Goal: Information Seeking & Learning: Compare options

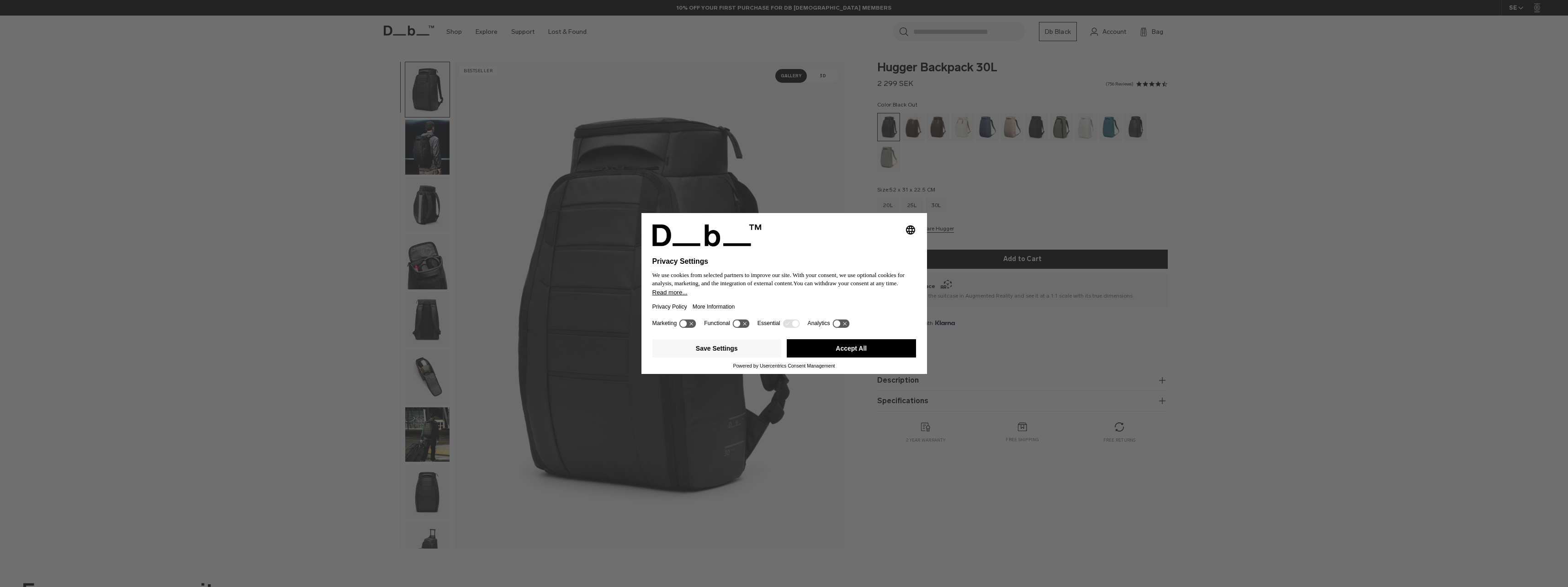
click at [806, 342] on button "Accept All" at bounding box center [851, 348] width 129 height 19
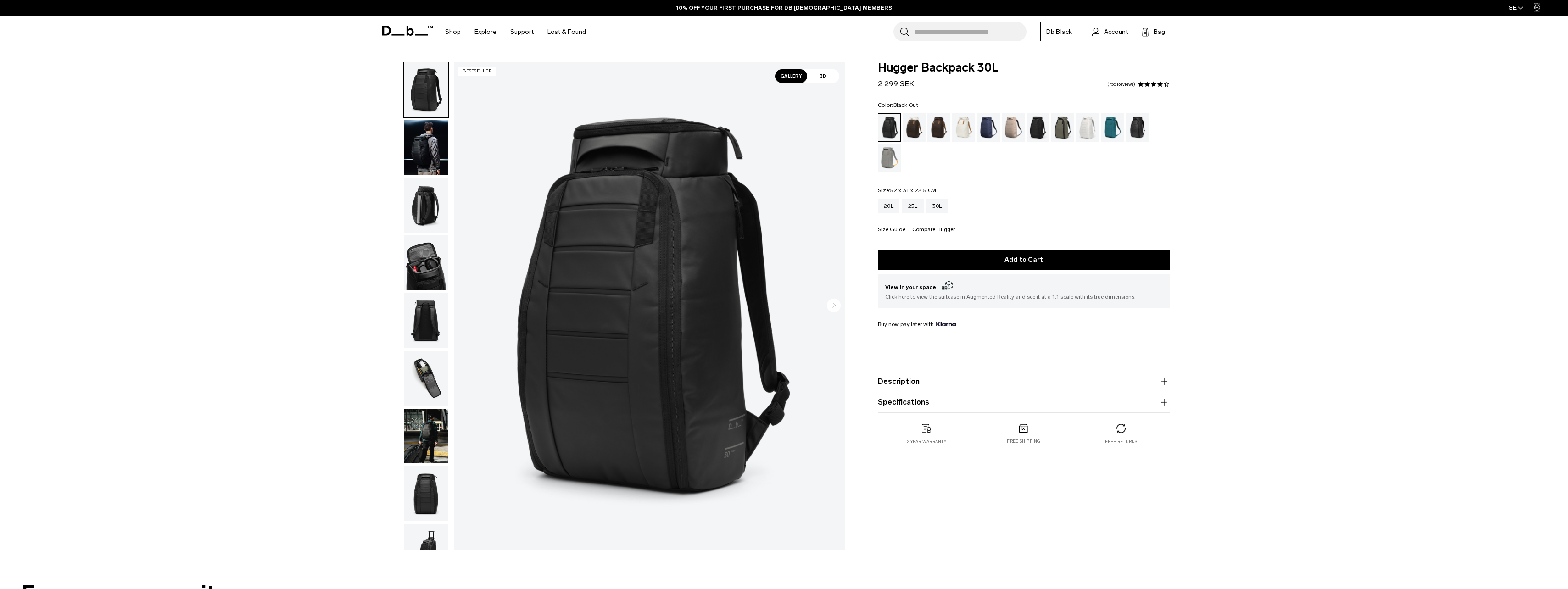
click at [424, 261] on img "button" at bounding box center [426, 262] width 44 height 55
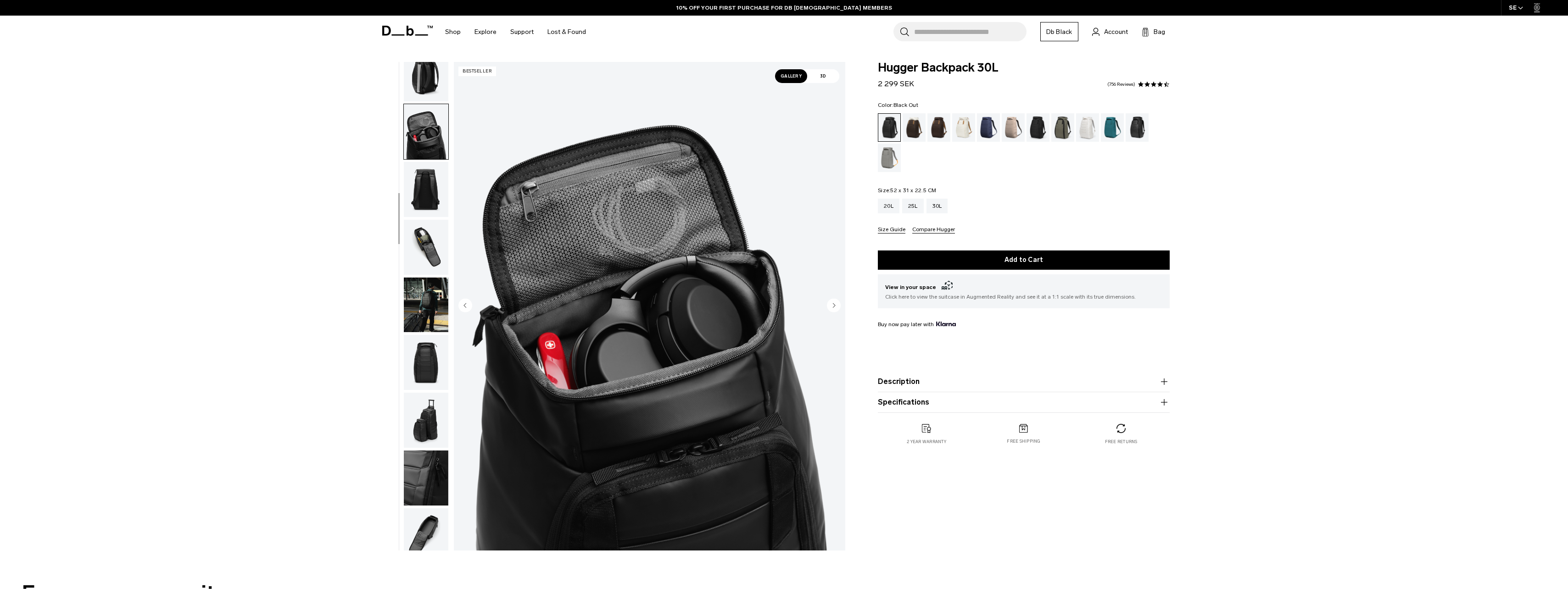
scroll to position [144, 0]
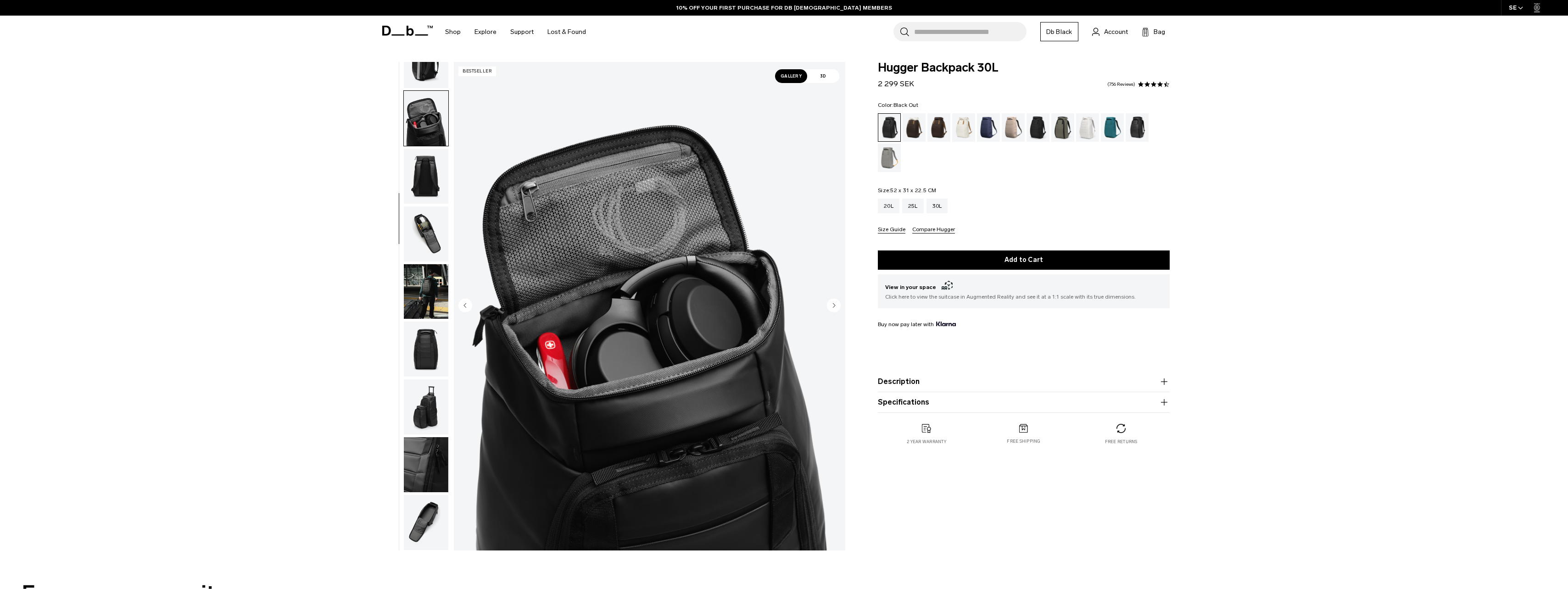
click at [429, 278] on img "button" at bounding box center [426, 291] width 44 height 55
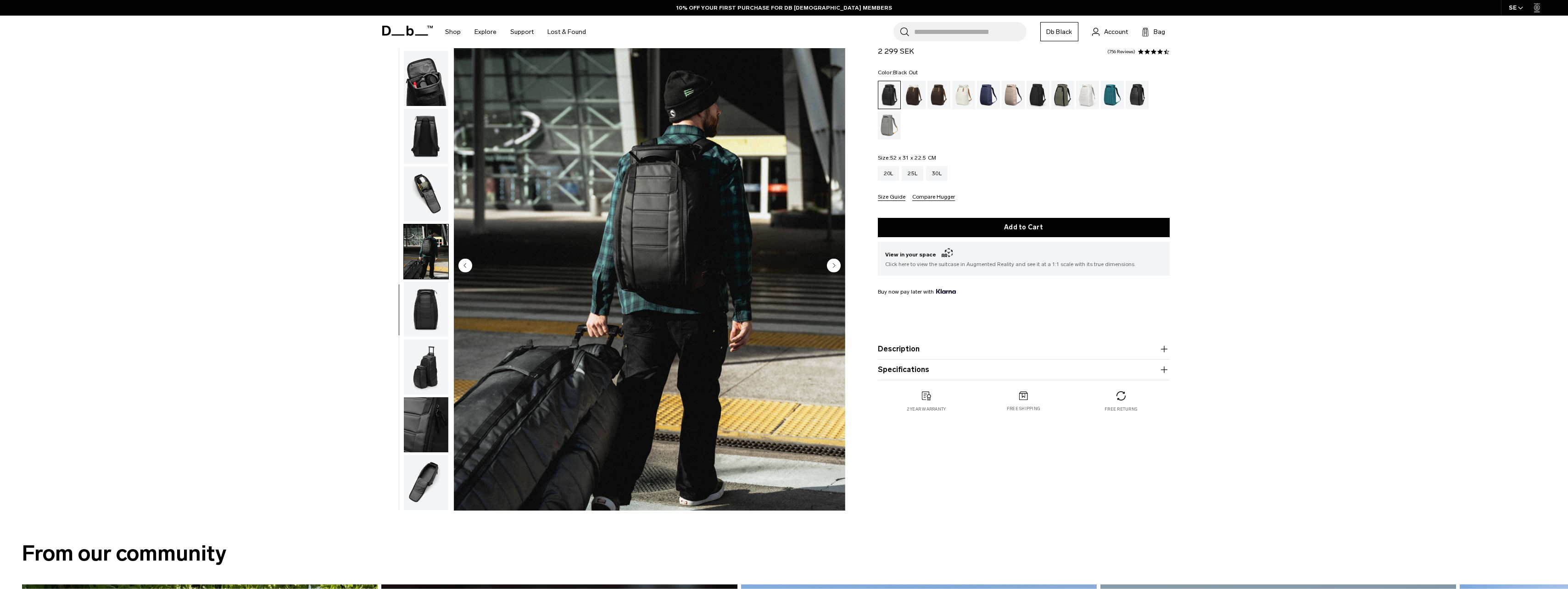
scroll to position [0, 0]
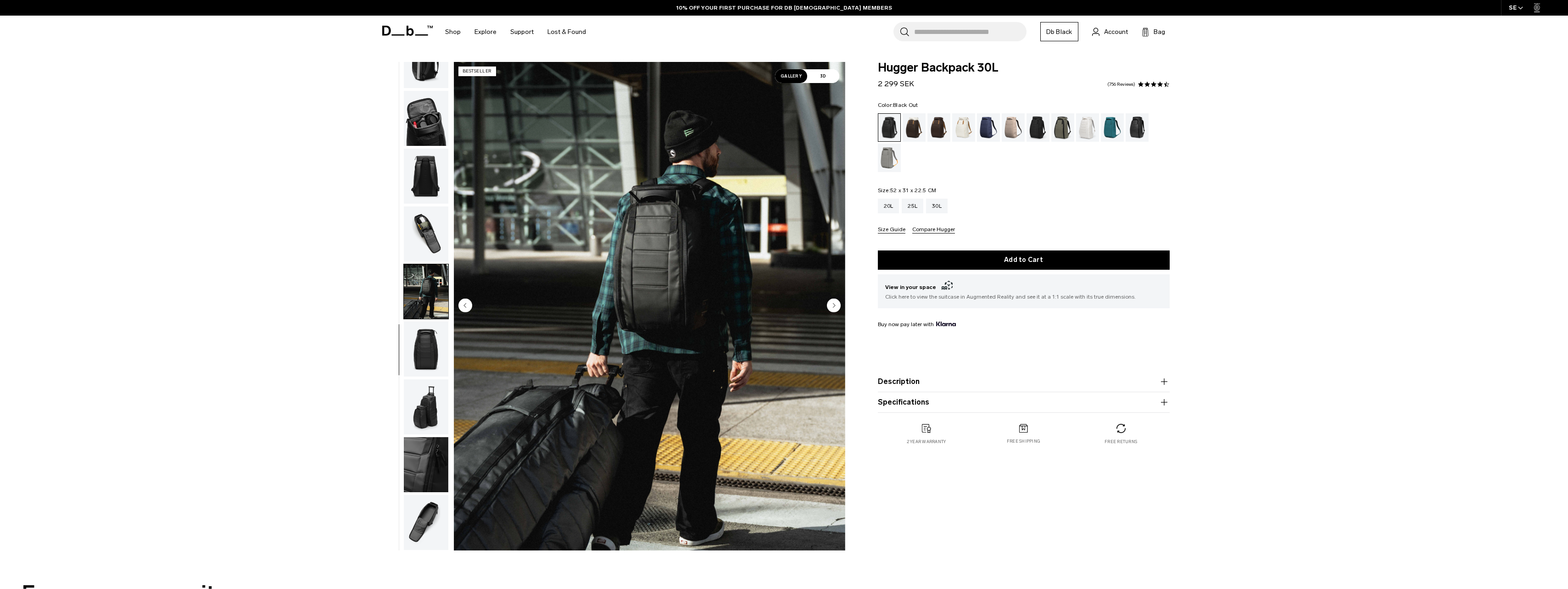
click at [272, 339] on div "**********" at bounding box center [784, 308] width 1568 height 493
click at [424, 423] on img "button" at bounding box center [426, 407] width 44 height 55
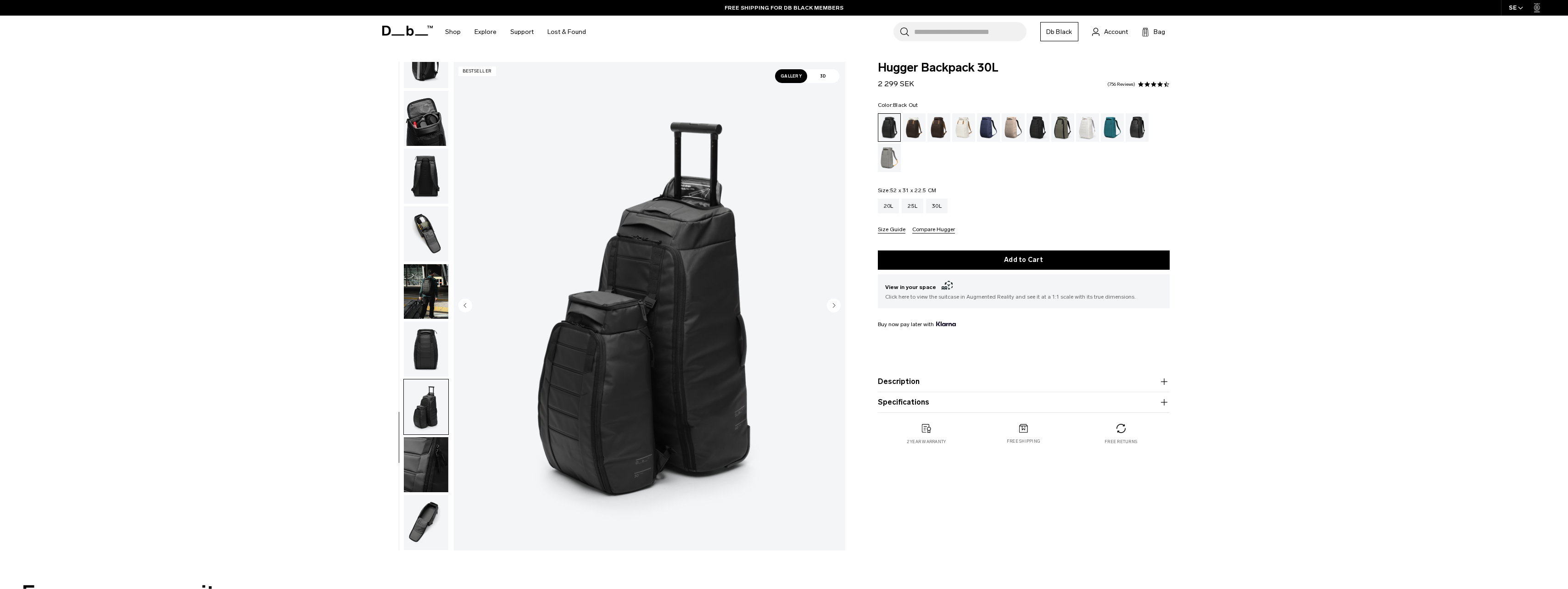
click at [415, 342] on img "button" at bounding box center [426, 349] width 44 height 55
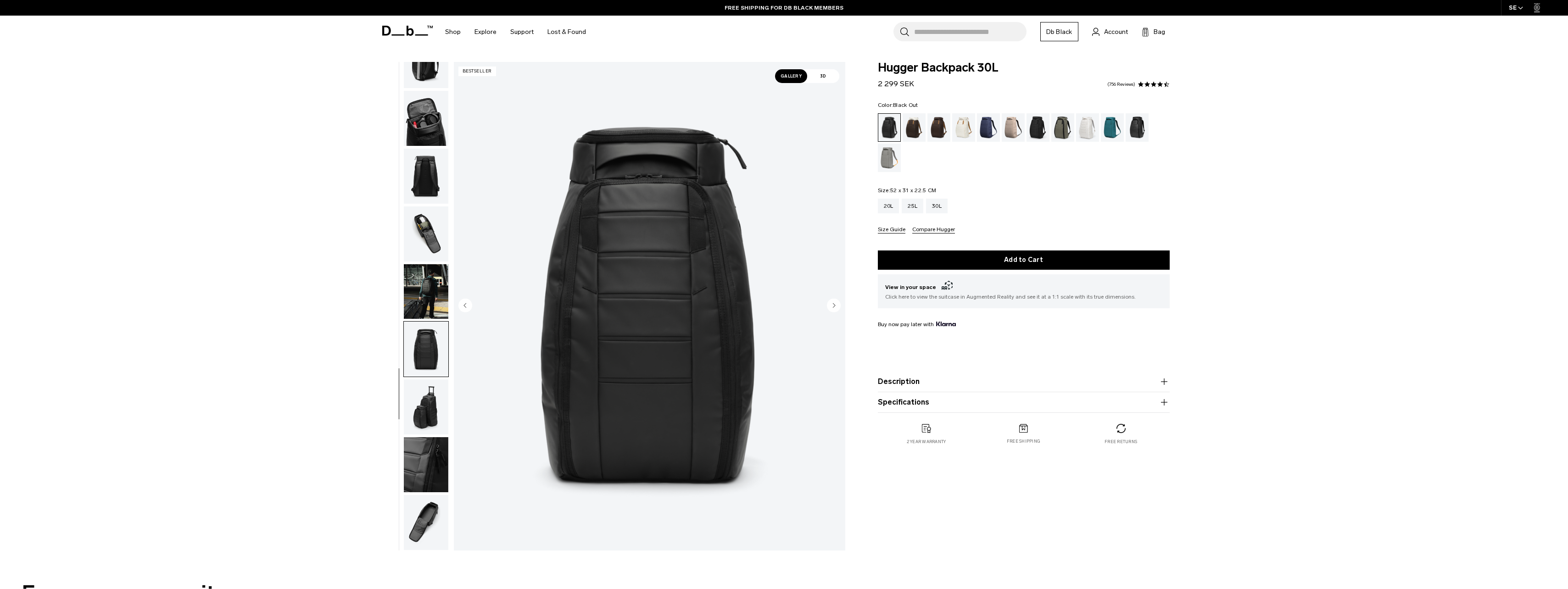
click at [424, 304] on img "button" at bounding box center [426, 291] width 44 height 55
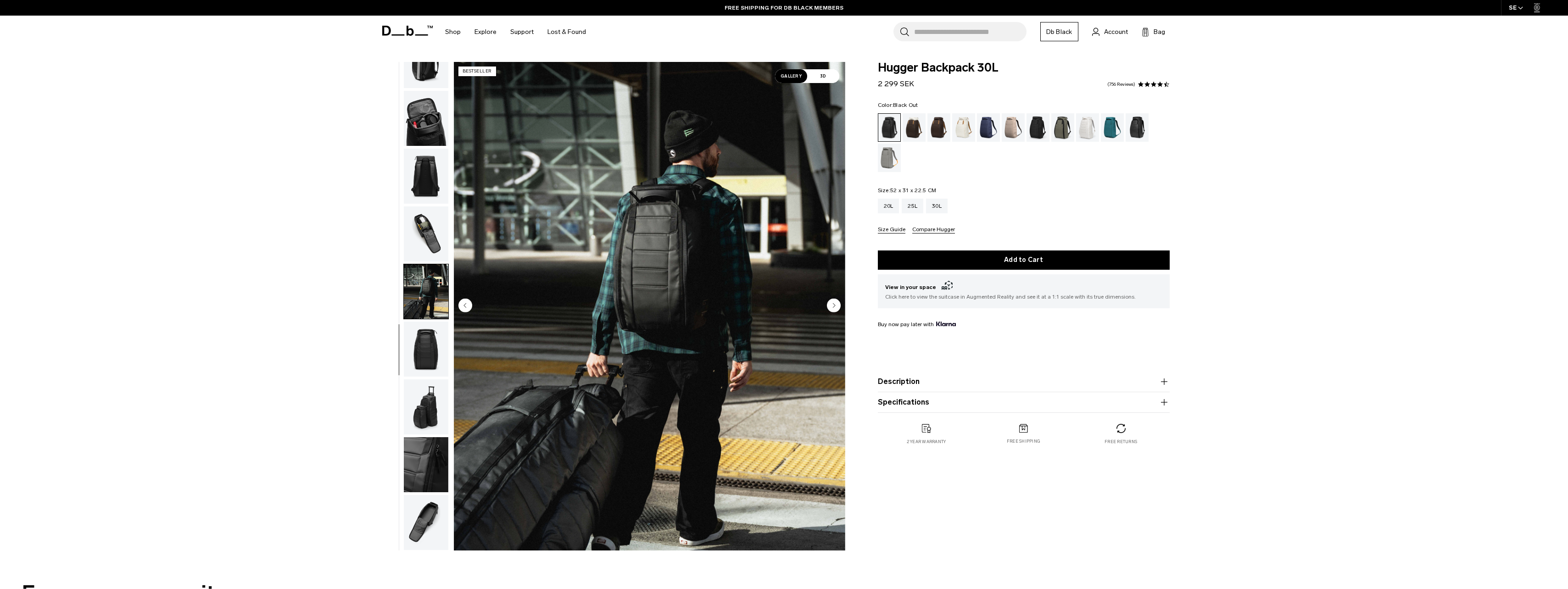
click at [424, 250] on img "button" at bounding box center [426, 233] width 44 height 55
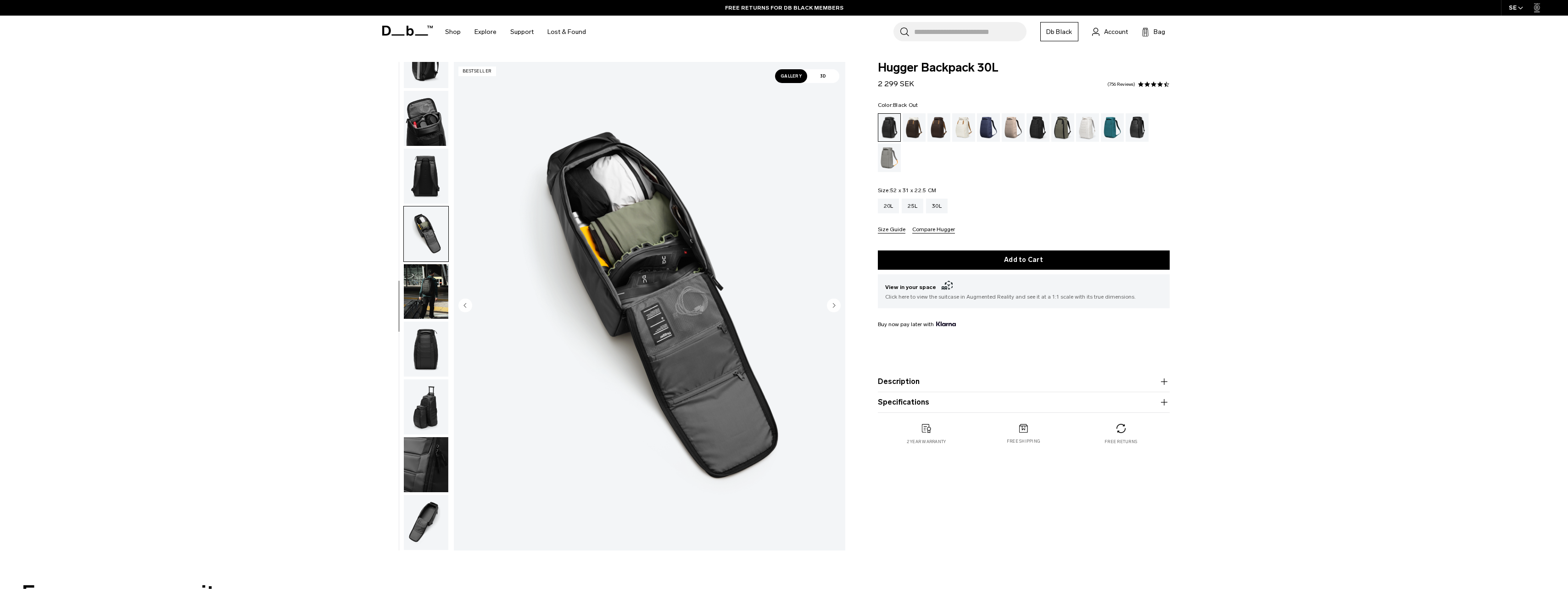
drag, startPoint x: 430, startPoint y: 181, endPoint x: 432, endPoint y: 161, distance: 20.1
click at [430, 182] on img "button" at bounding box center [426, 176] width 44 height 55
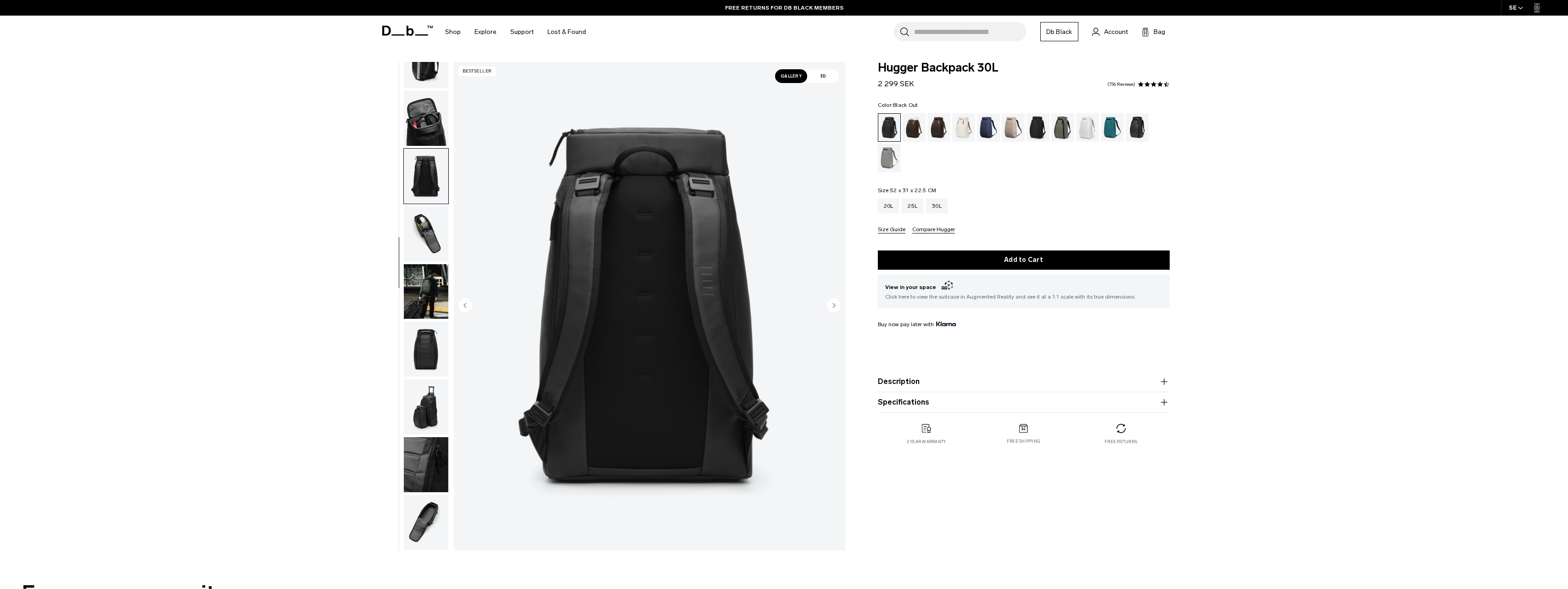
click at [432, 137] on img "button" at bounding box center [426, 118] width 44 height 55
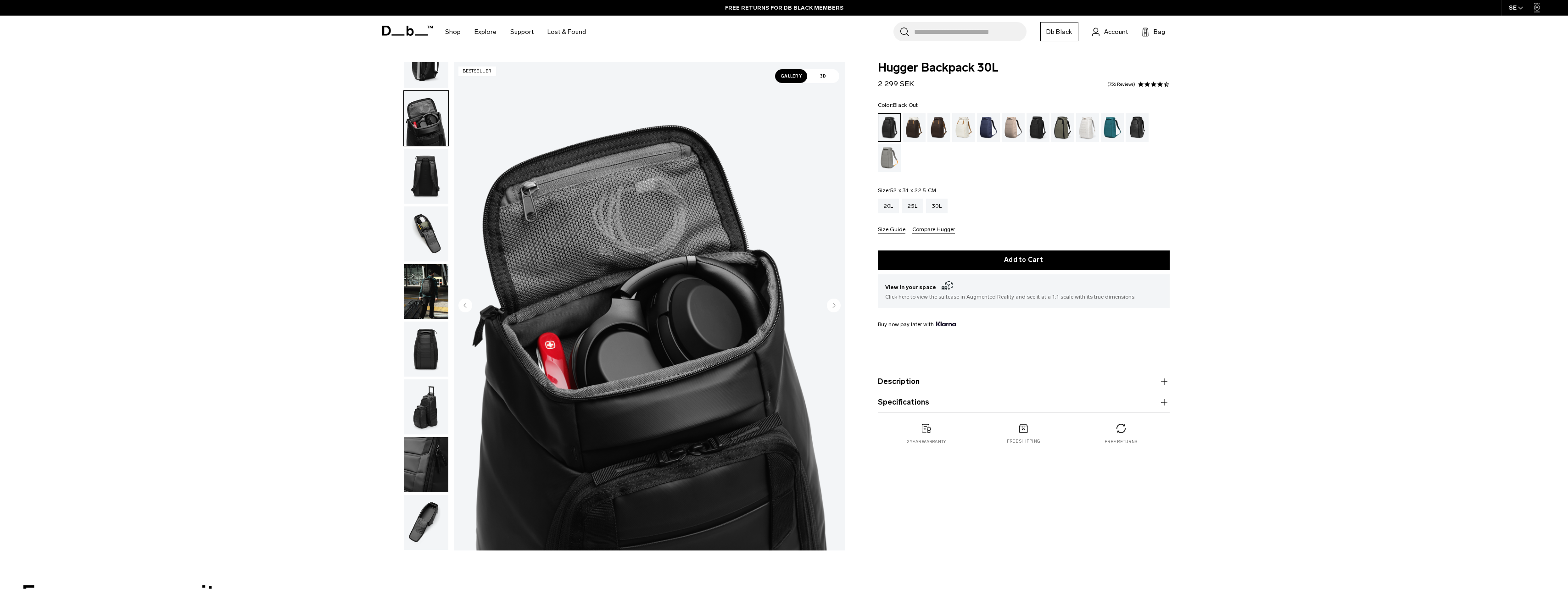
click at [418, 526] on img "button" at bounding box center [426, 522] width 44 height 55
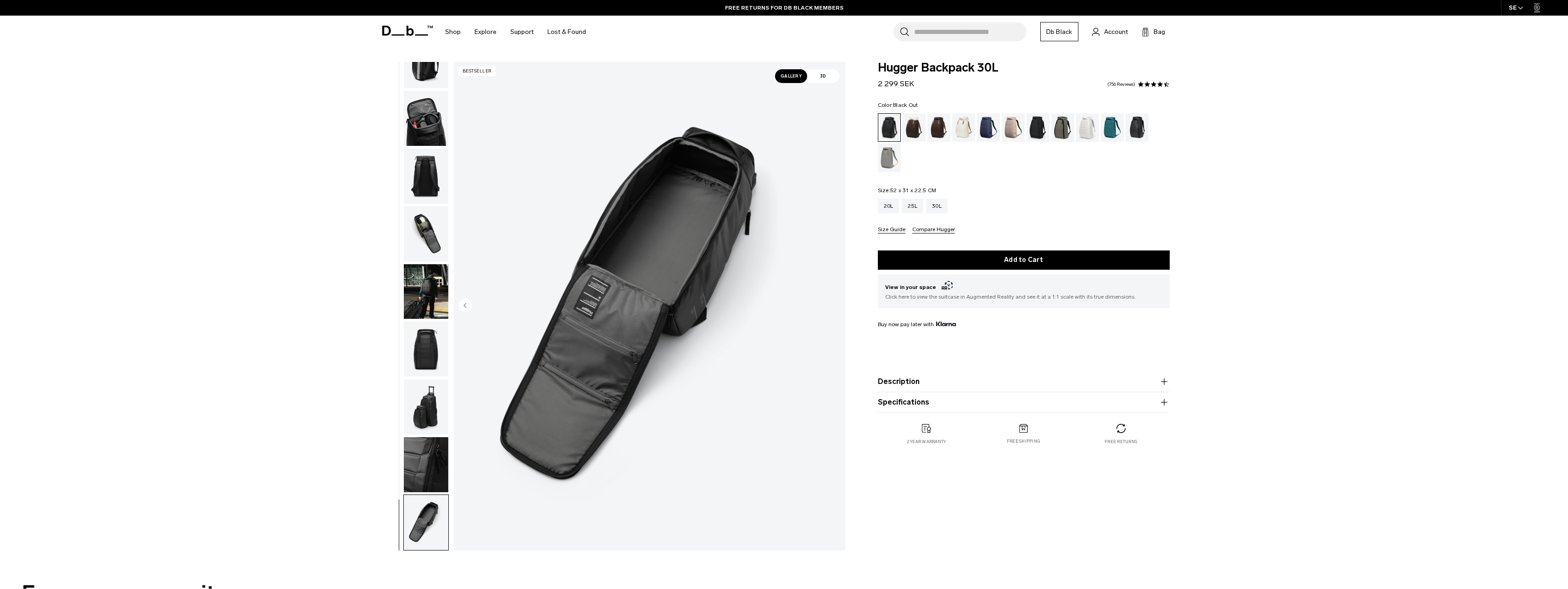
click at [441, 475] on img "button" at bounding box center [426, 464] width 44 height 55
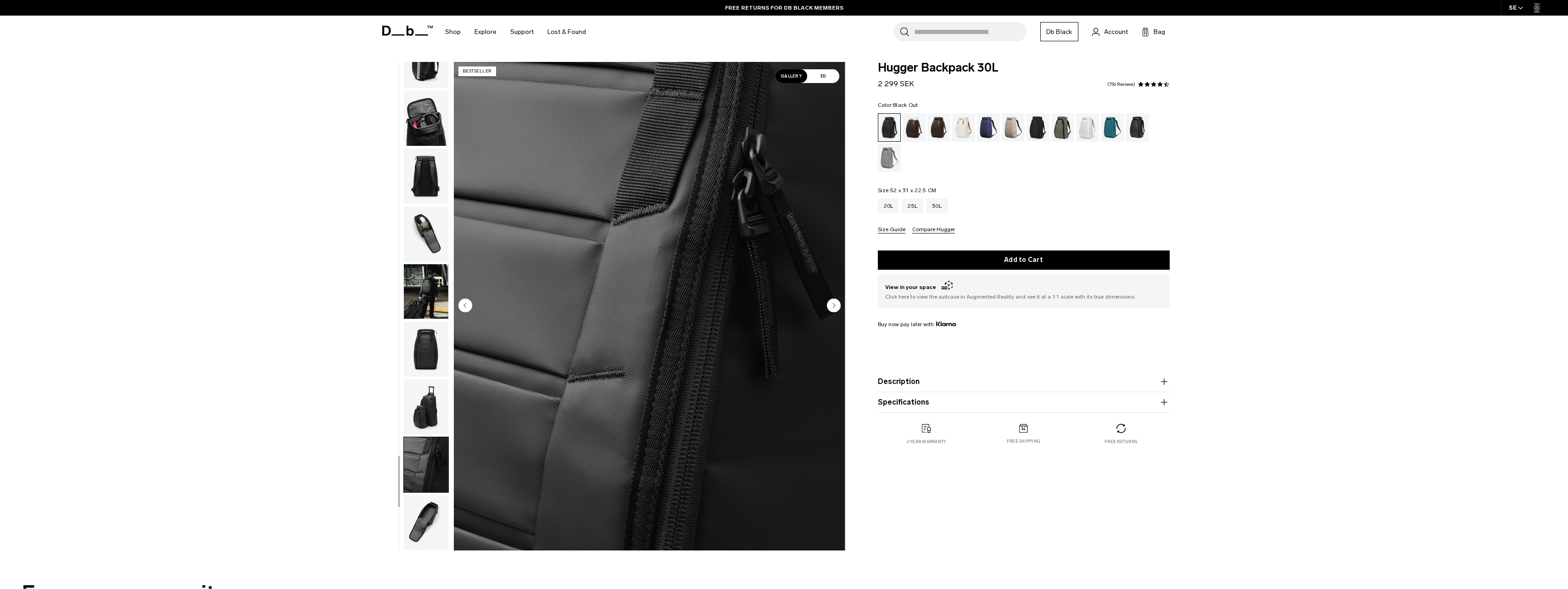
click at [449, 422] on div "10 / 11 Bestseller" at bounding box center [610, 308] width 479 height 493
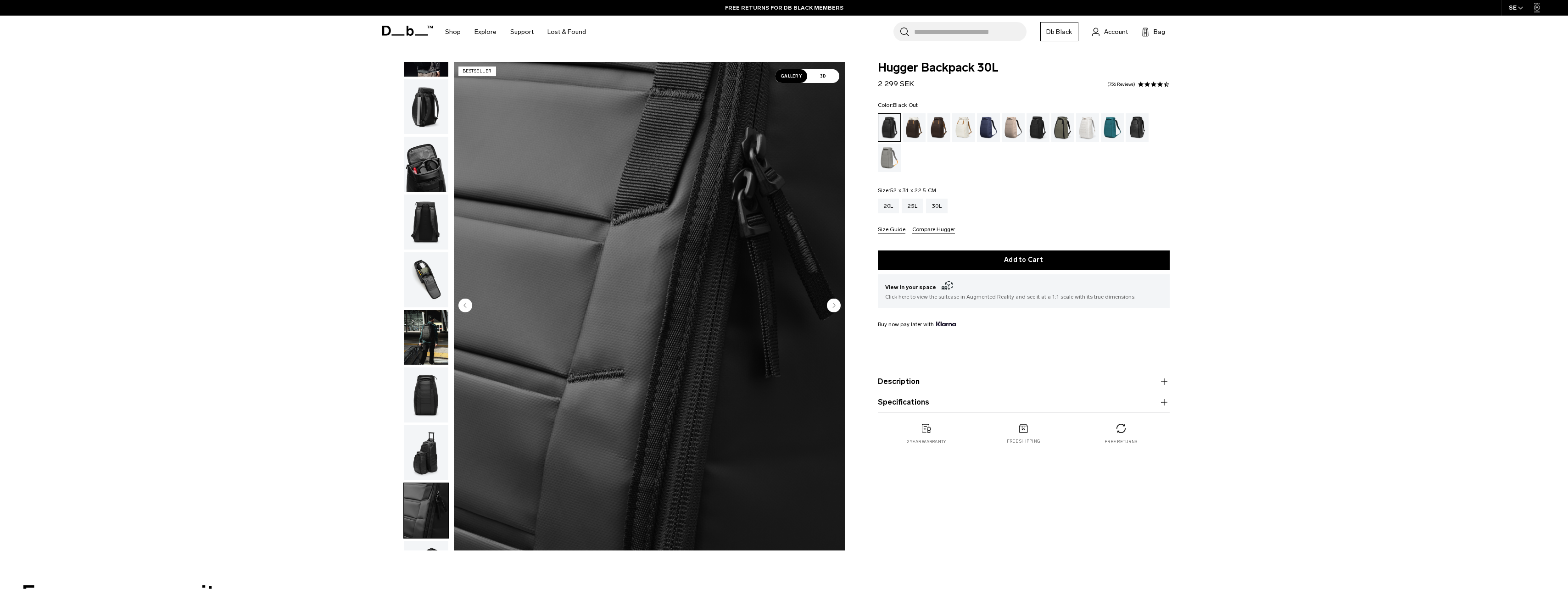
click at [421, 438] on img "button" at bounding box center [426, 452] width 44 height 55
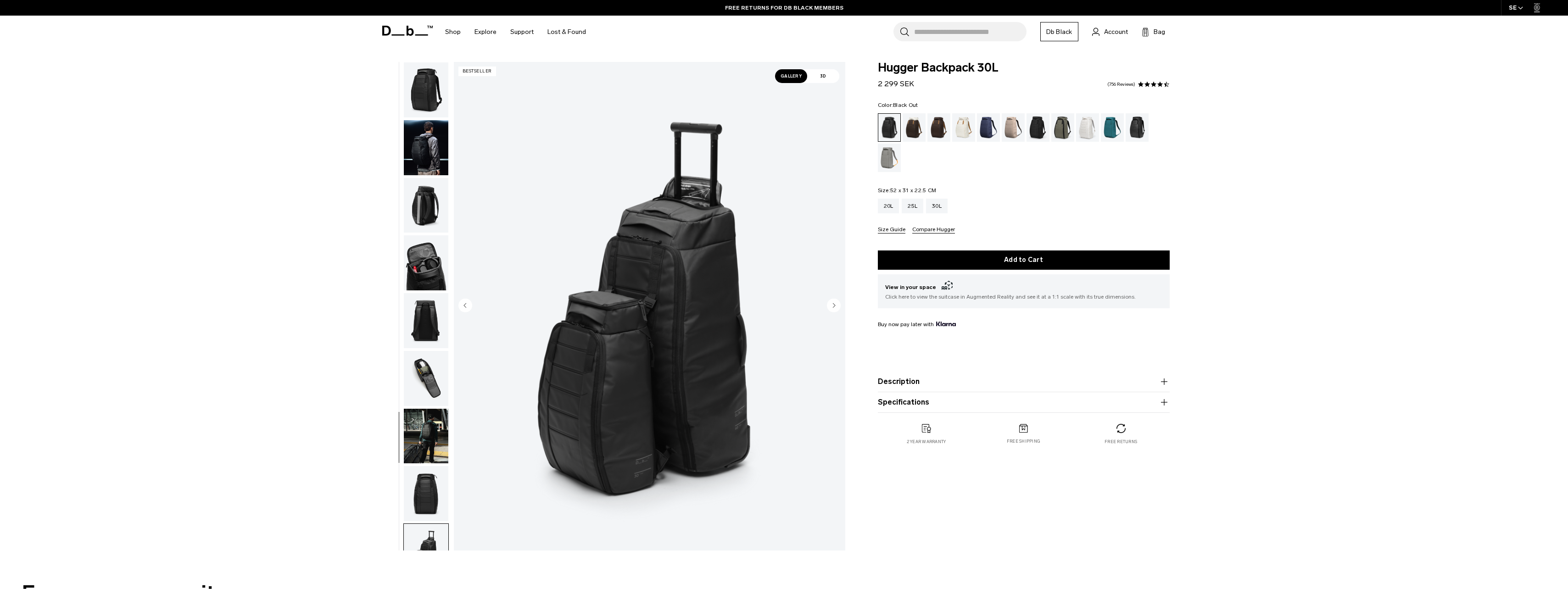
click at [423, 216] on img "button" at bounding box center [426, 205] width 44 height 55
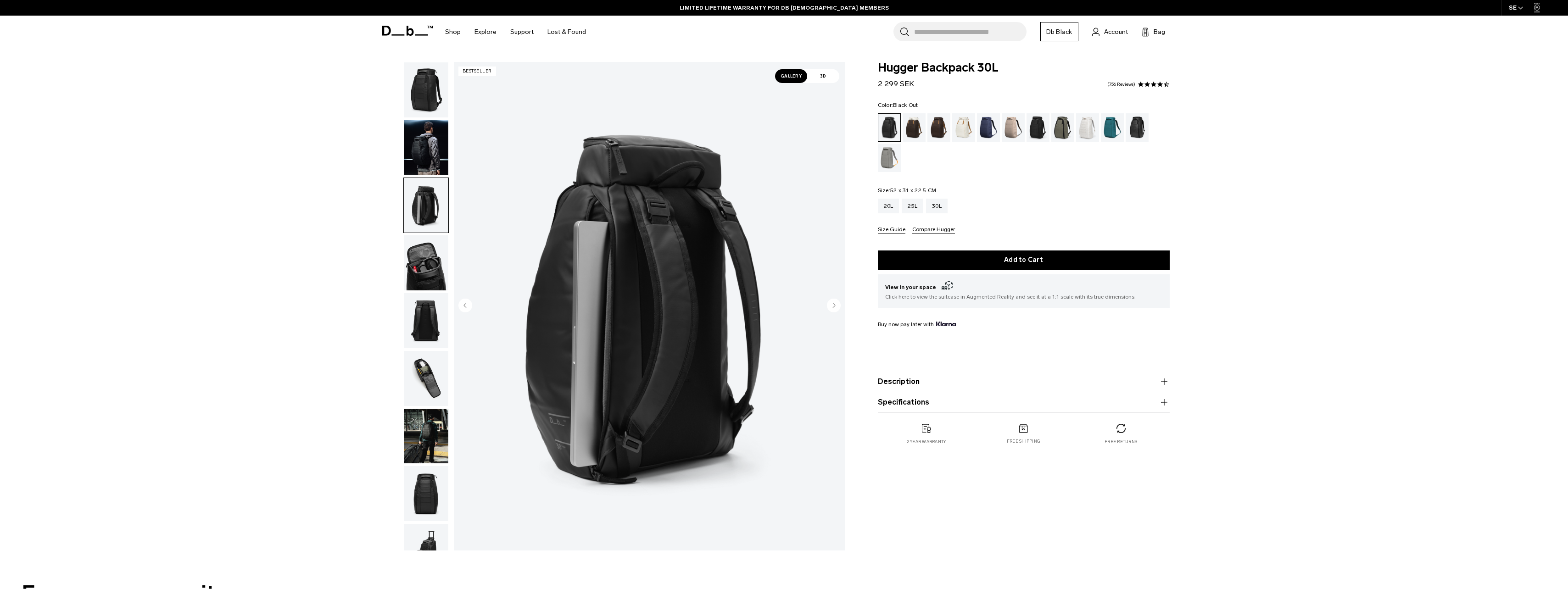
click at [413, 154] on img "button" at bounding box center [426, 148] width 44 height 55
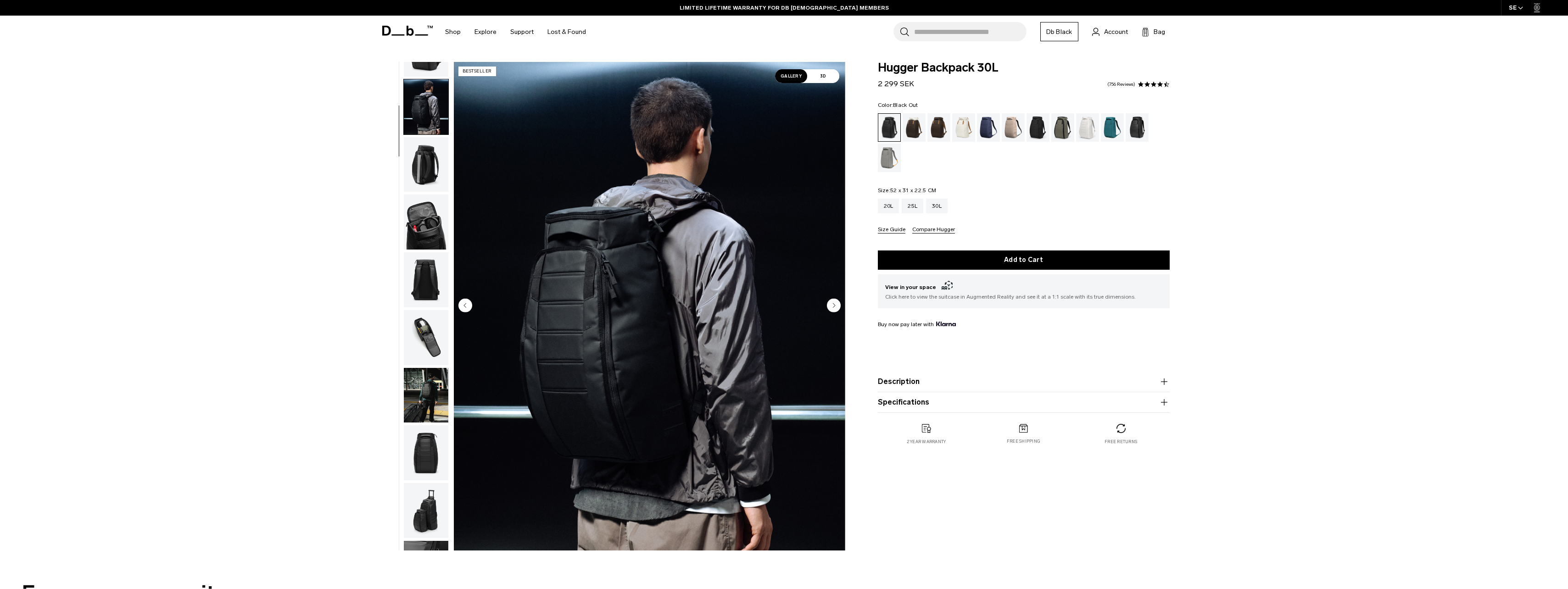
scroll to position [58, 0]
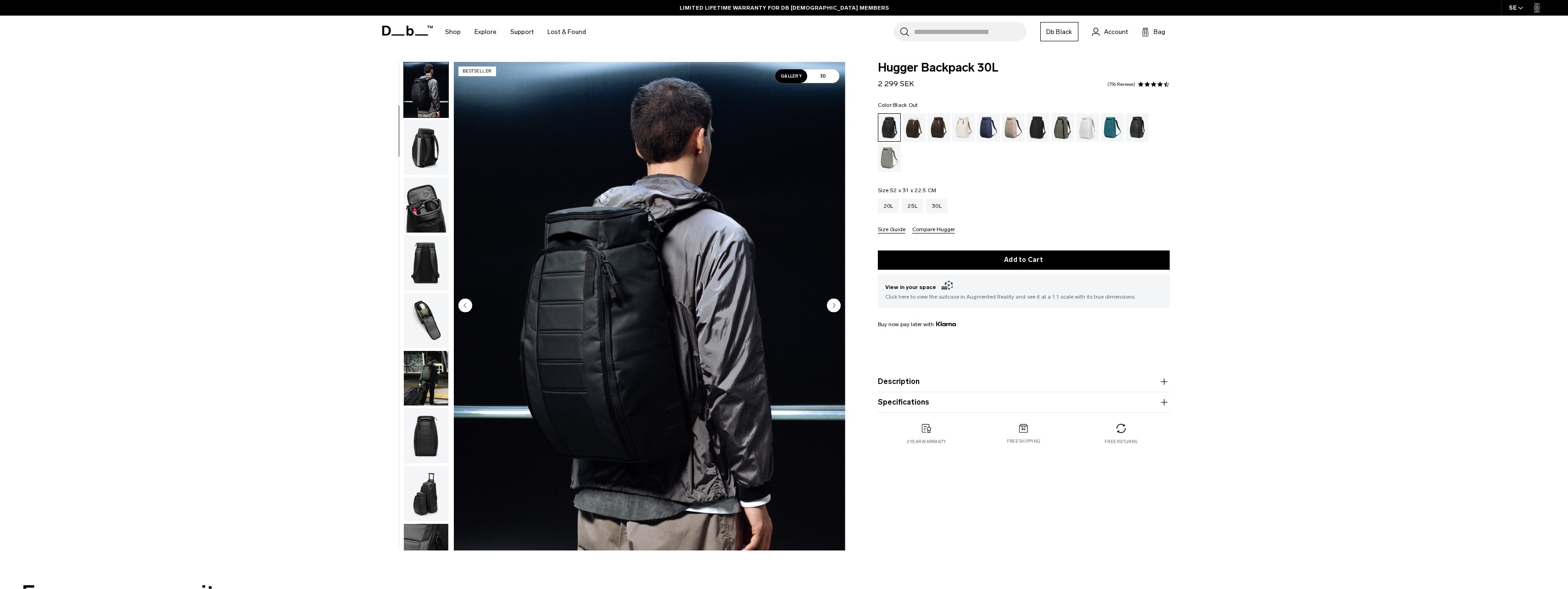
click at [424, 89] on img "button" at bounding box center [426, 89] width 44 height 55
click at [1110, 132] on div "Midnight Teal" at bounding box center [1112, 127] width 24 height 29
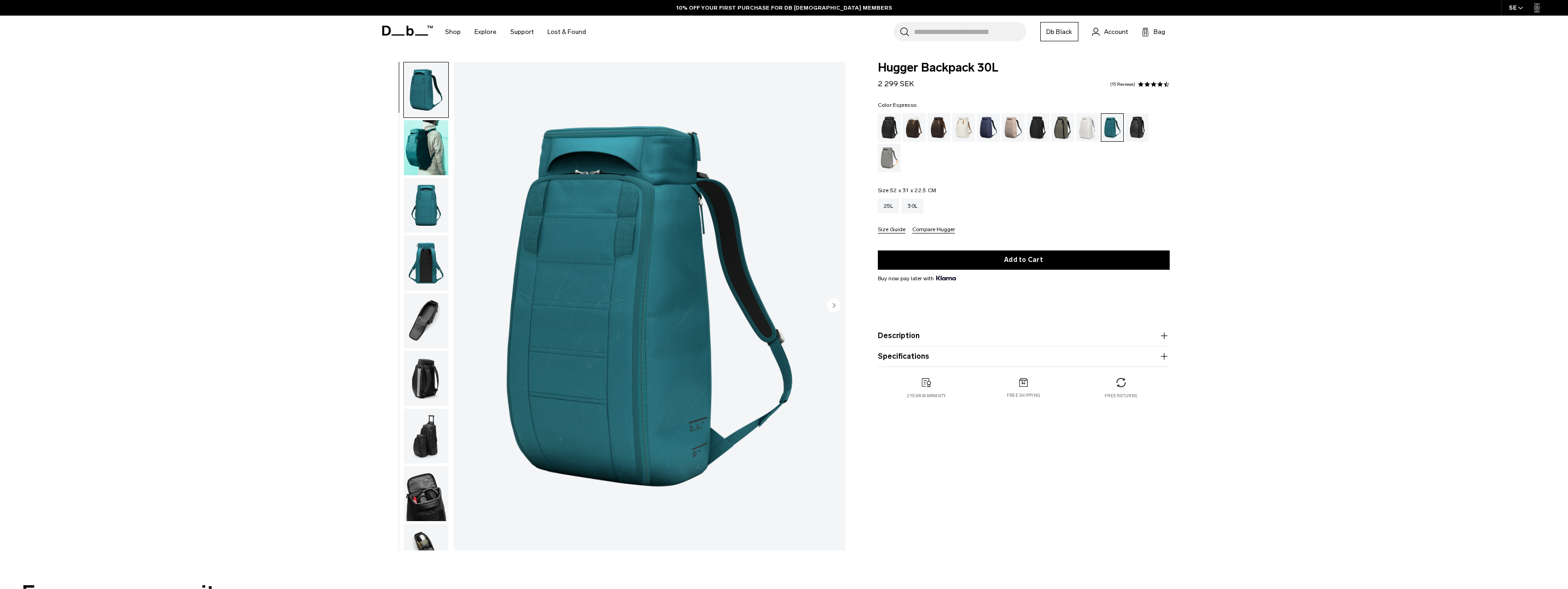
click at [935, 131] on div "Espresso" at bounding box center [939, 127] width 24 height 29
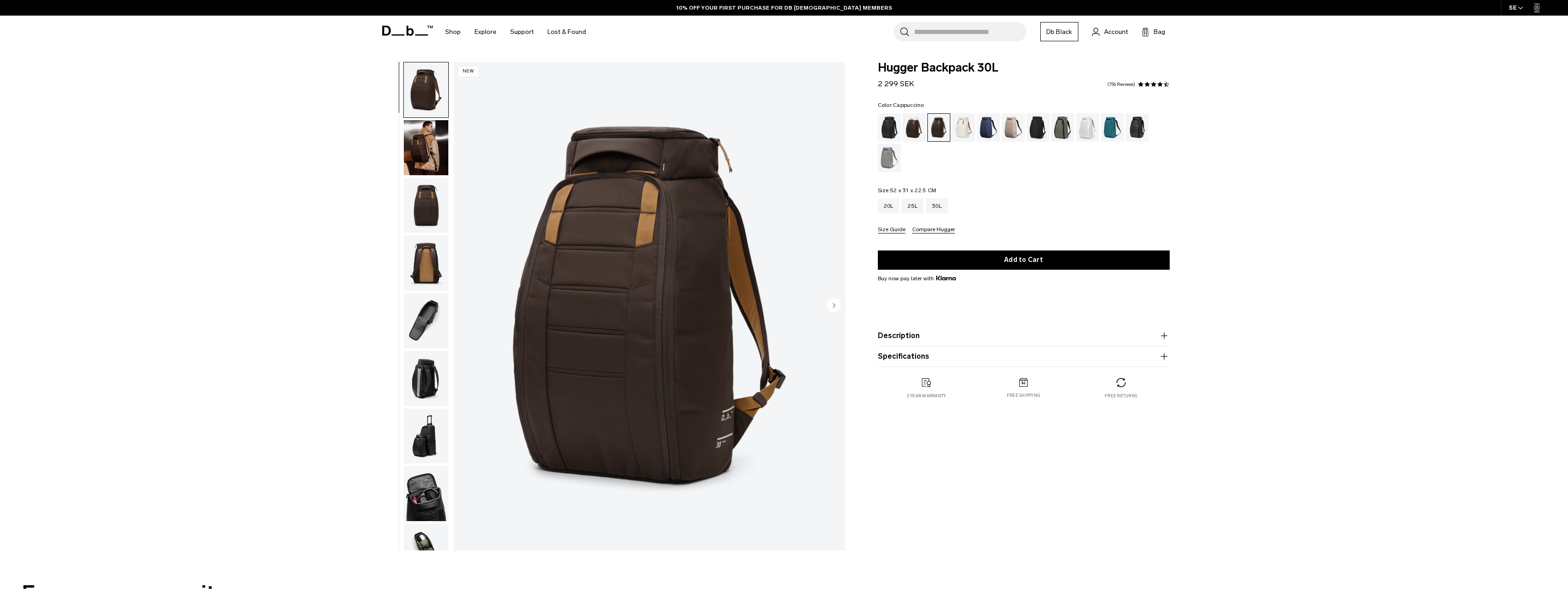
drag, startPoint x: 0, startPoint y: 0, endPoint x: 911, endPoint y: 129, distance: 920.1
click at [911, 129] on div "Cappuccino" at bounding box center [914, 127] width 24 height 29
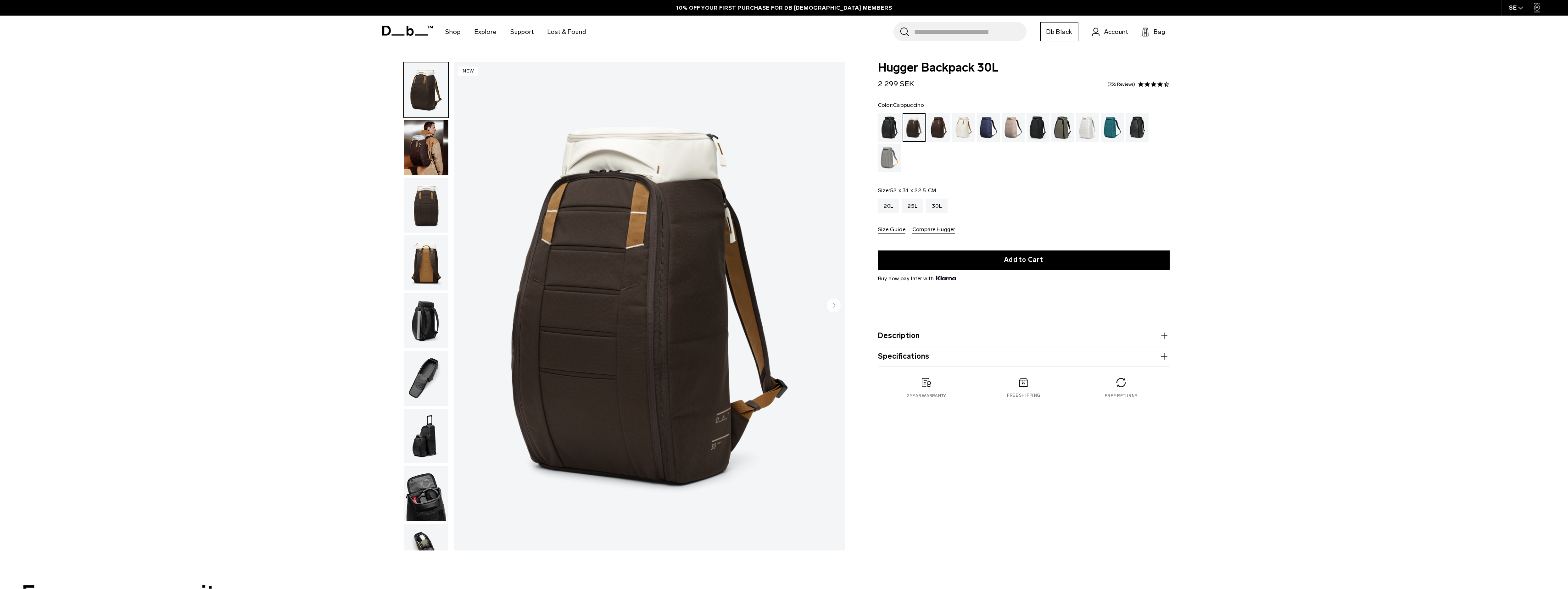
click at [1009, 128] on div "Fogbow Beige" at bounding box center [1014, 127] width 24 height 29
